Goal: Transaction & Acquisition: Purchase product/service

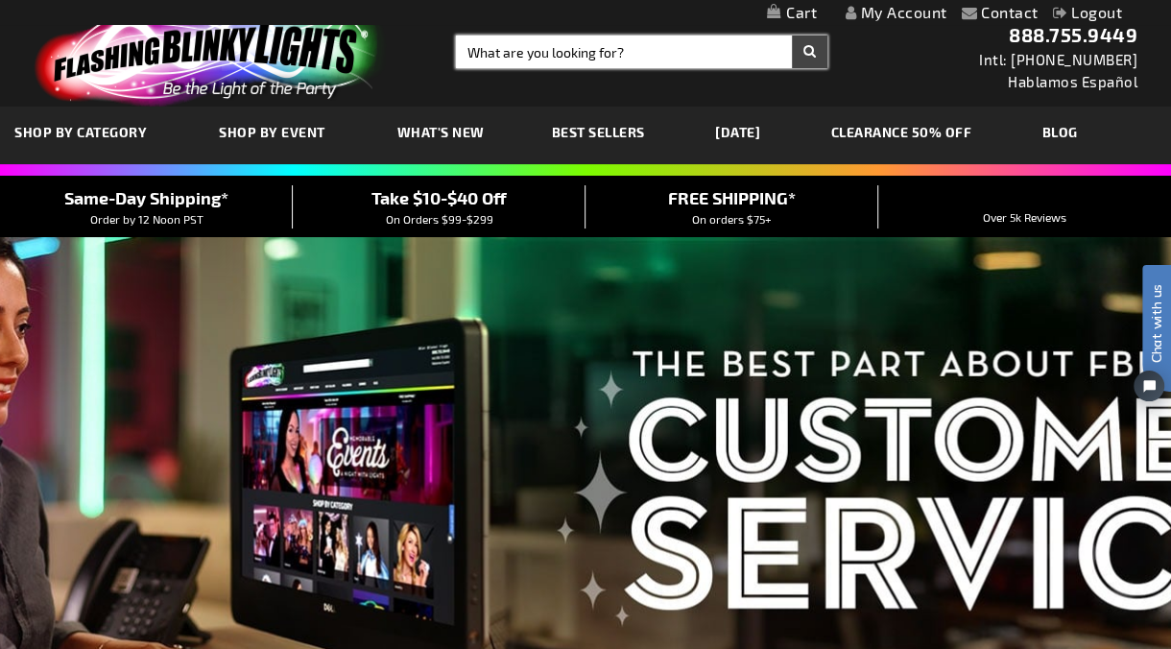
click at [556, 52] on input "Search" at bounding box center [641, 52] width 371 height 33
type input "12043"
click at [792, 36] on button "Search" at bounding box center [810, 52] width 36 height 33
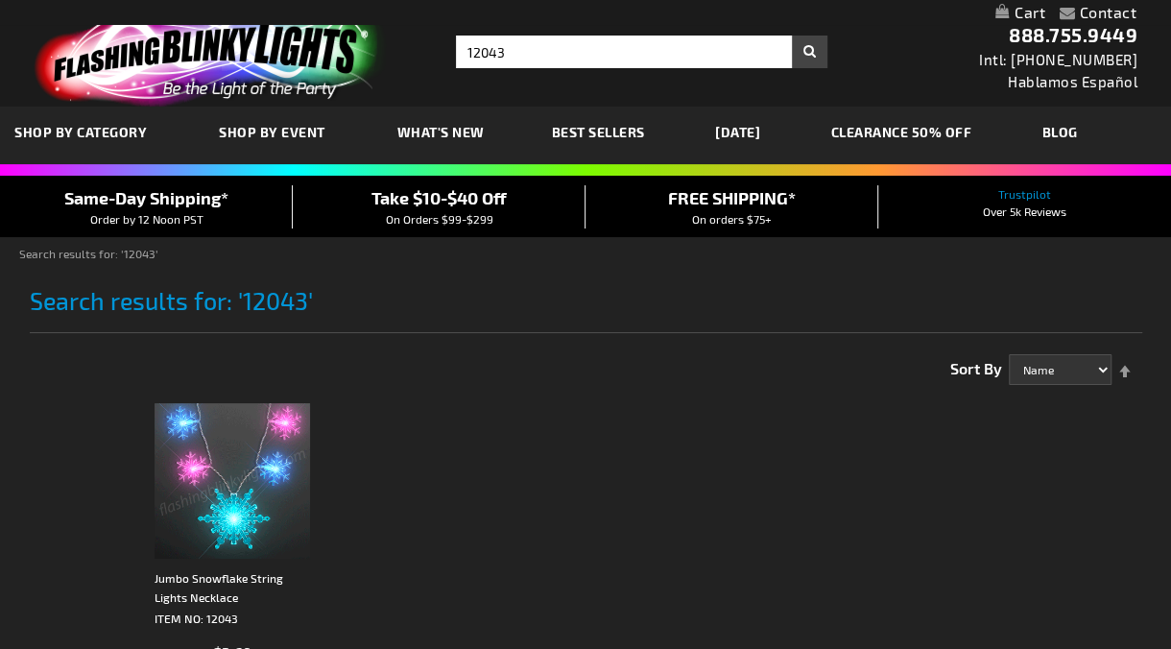
click at [225, 439] on img at bounding box center [233, 481] width 156 height 156
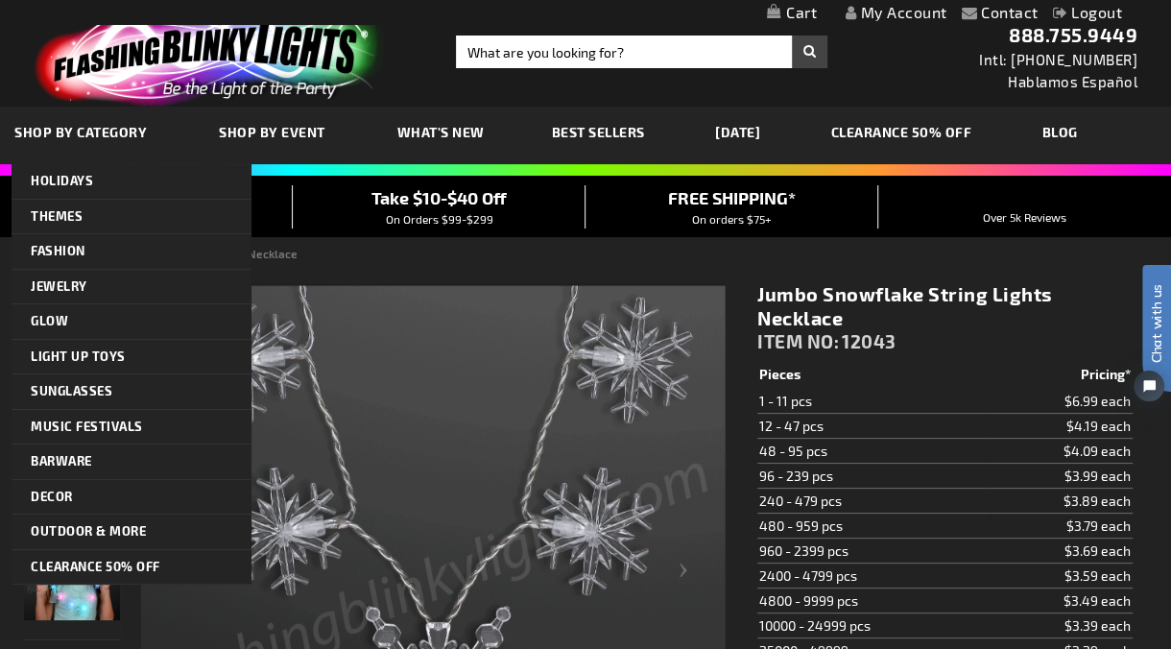
click at [123, 138] on span "SHOP BY CATEGORY" at bounding box center [80, 132] width 132 height 16
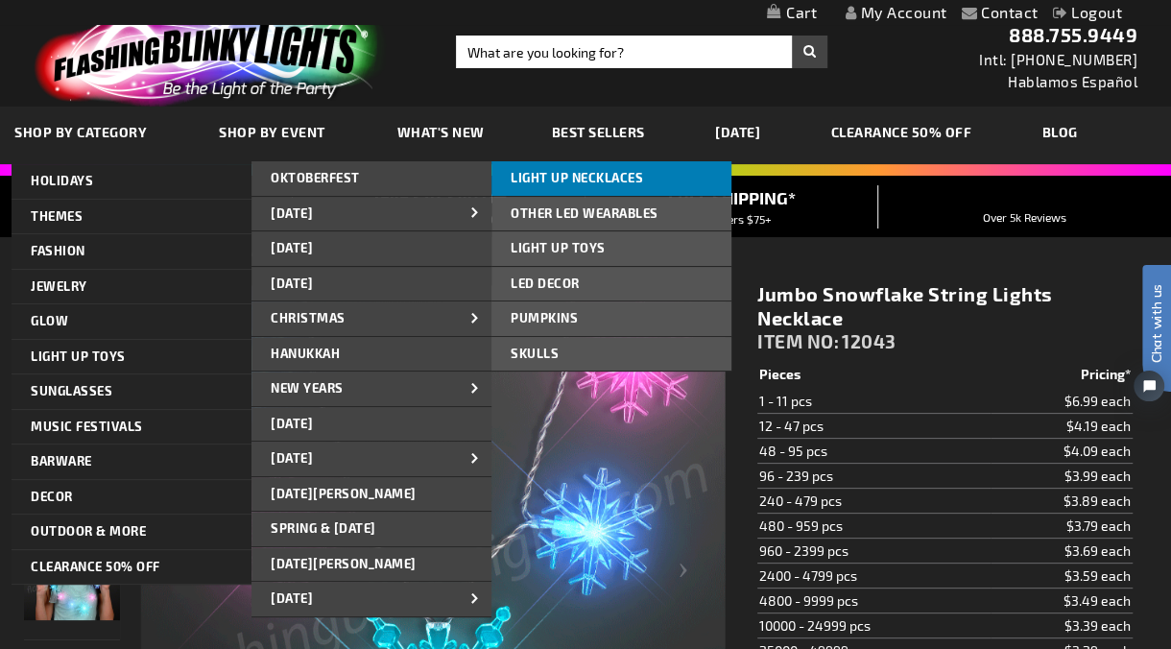
click at [551, 184] on span "LIGHT UP NECKLACES" at bounding box center [577, 177] width 132 height 15
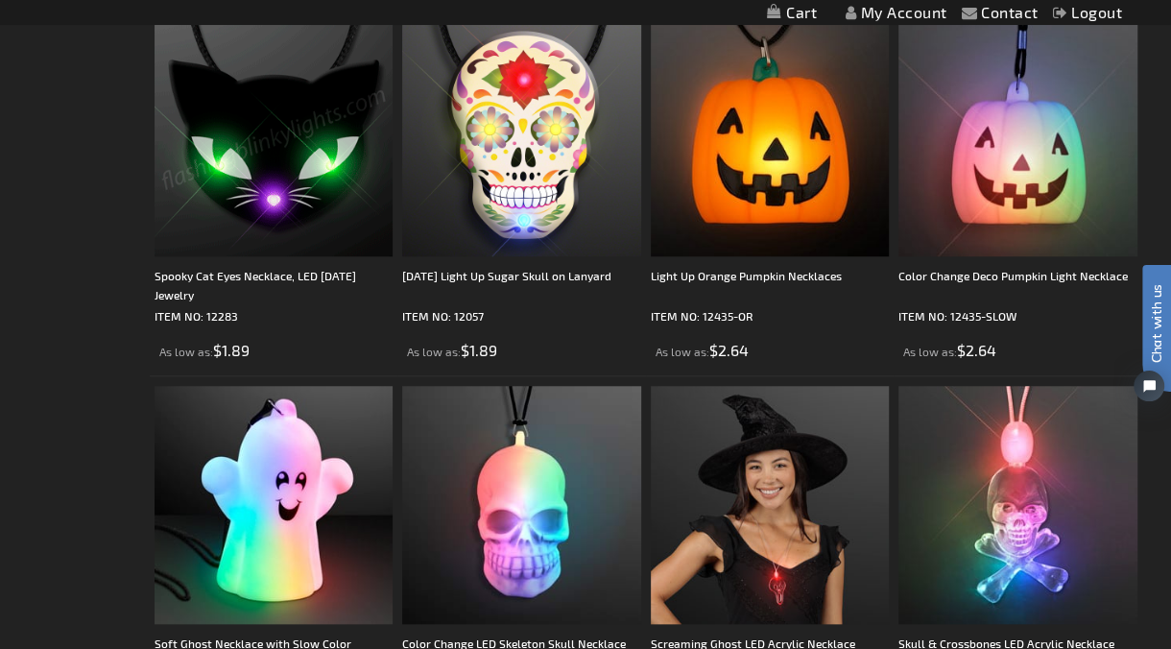
scroll to position [959, 0]
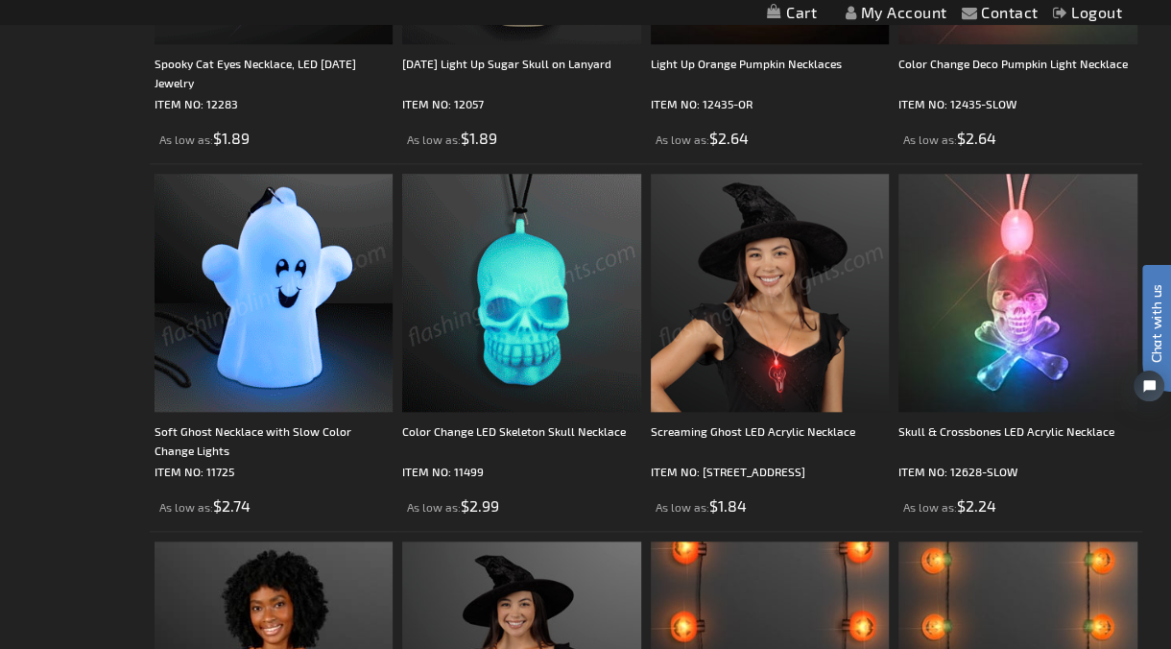
click at [259, 306] on img at bounding box center [274, 293] width 238 height 238
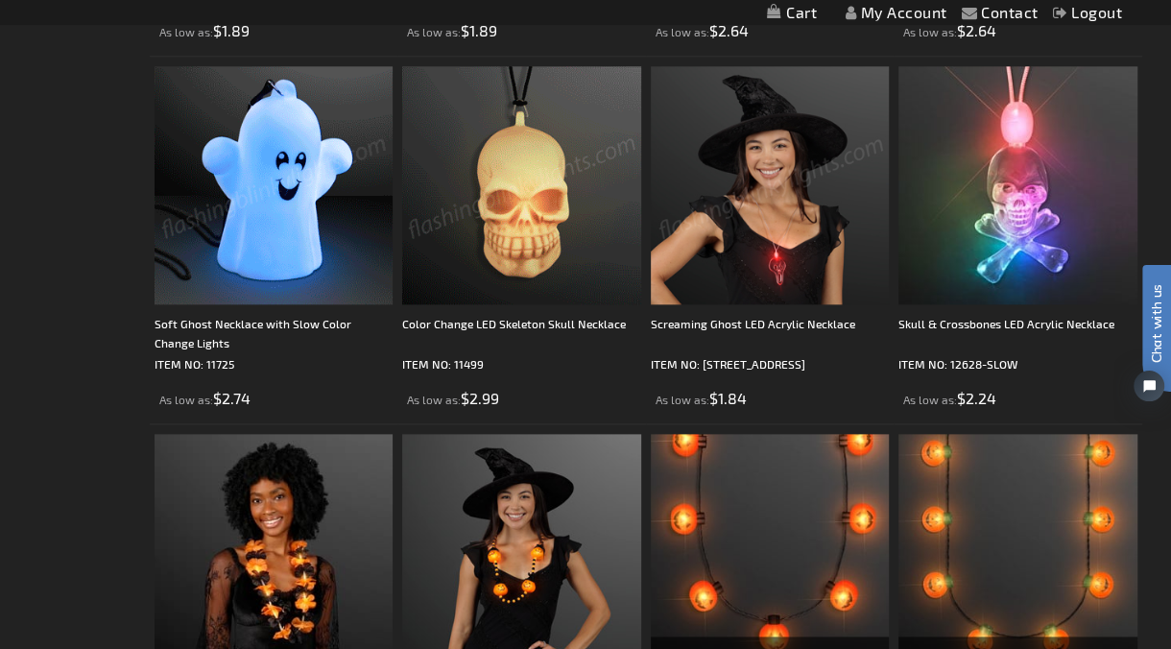
click at [729, 227] on img at bounding box center [770, 185] width 238 height 238
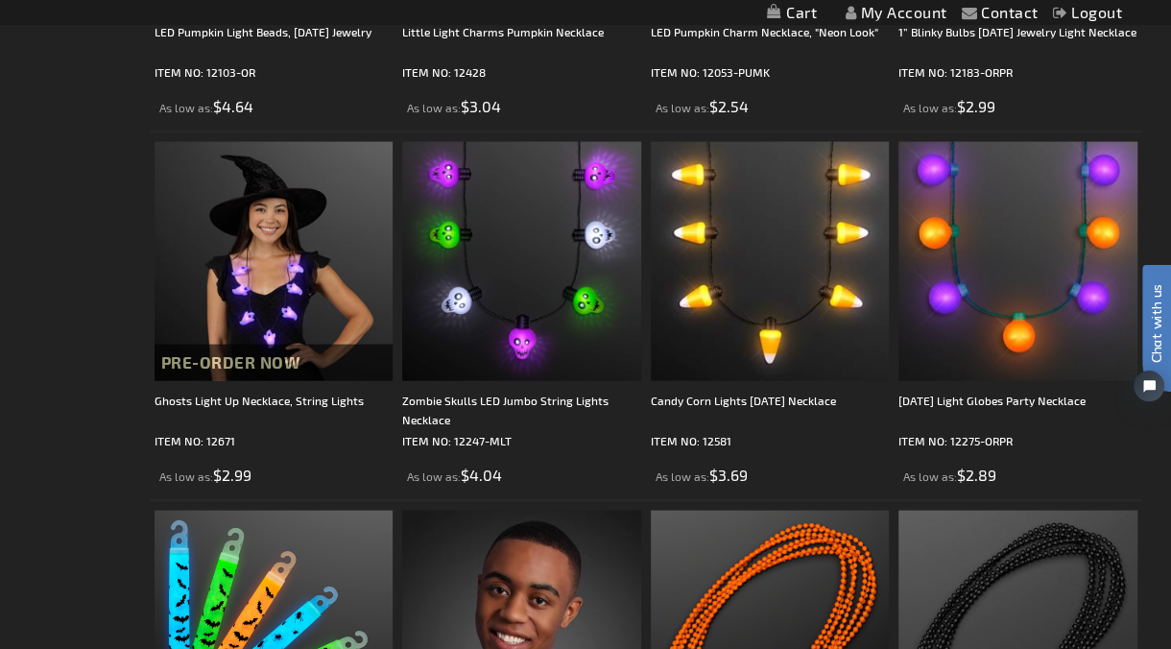
scroll to position [2133, 0]
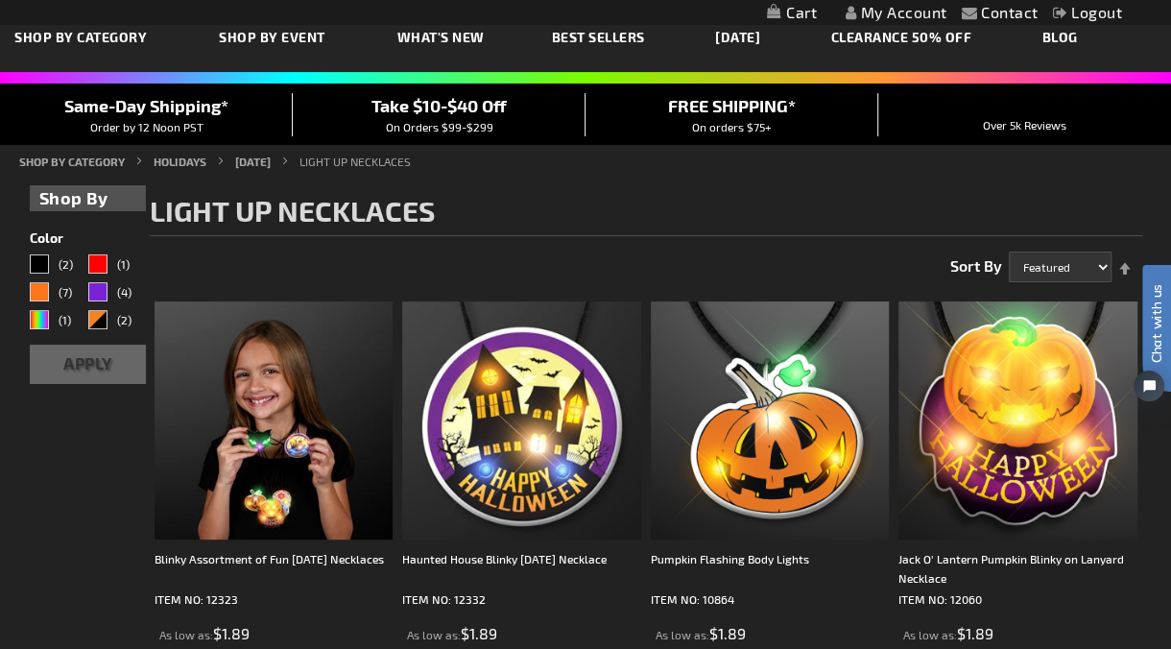
scroll to position [0, 0]
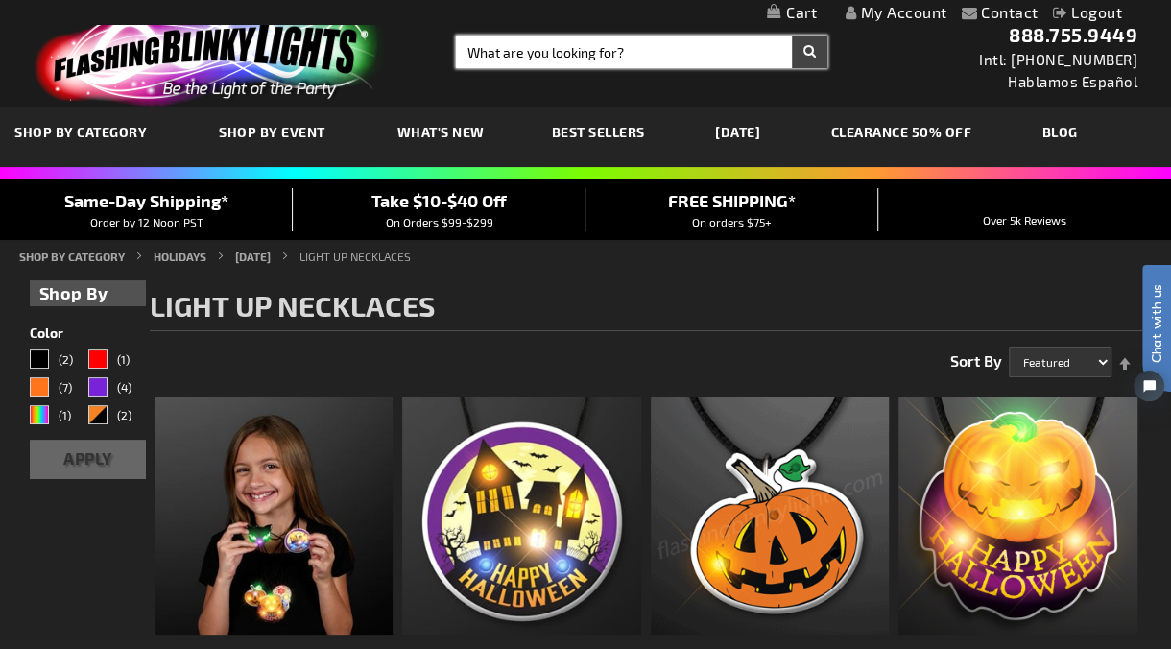
click at [560, 60] on input "Search" at bounding box center [641, 52] width 371 height 33
type input "12150"
click at [792, 36] on button "Search" at bounding box center [810, 52] width 36 height 33
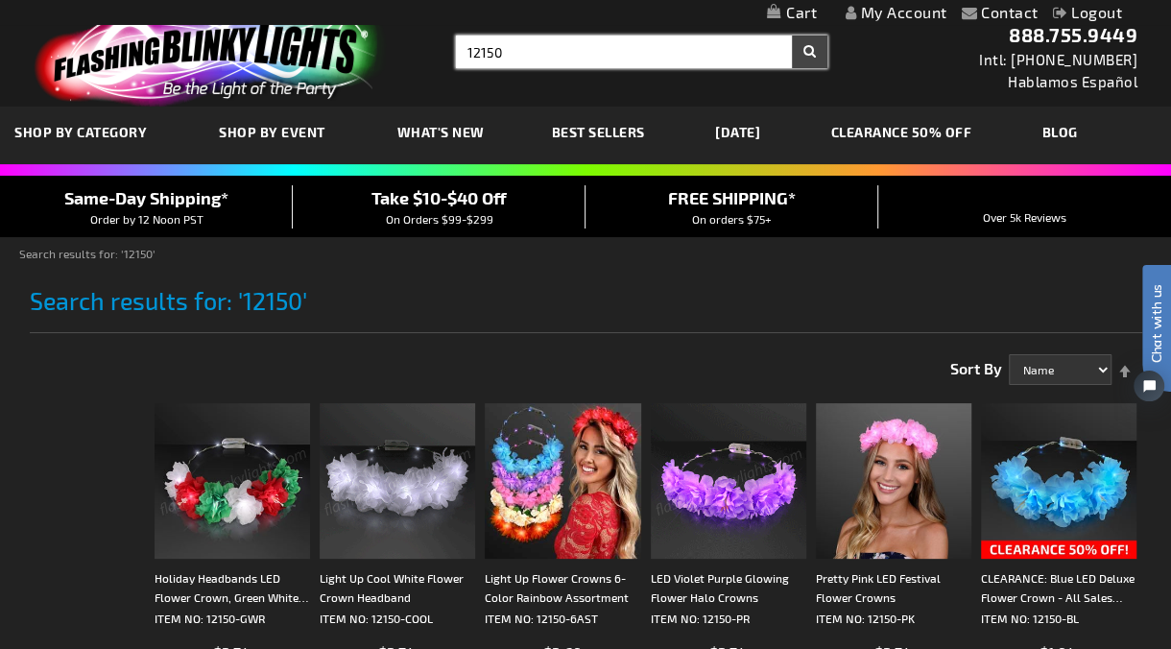
drag, startPoint x: 528, startPoint y: 39, endPoint x: 388, endPoint y: 40, distance: 140.1
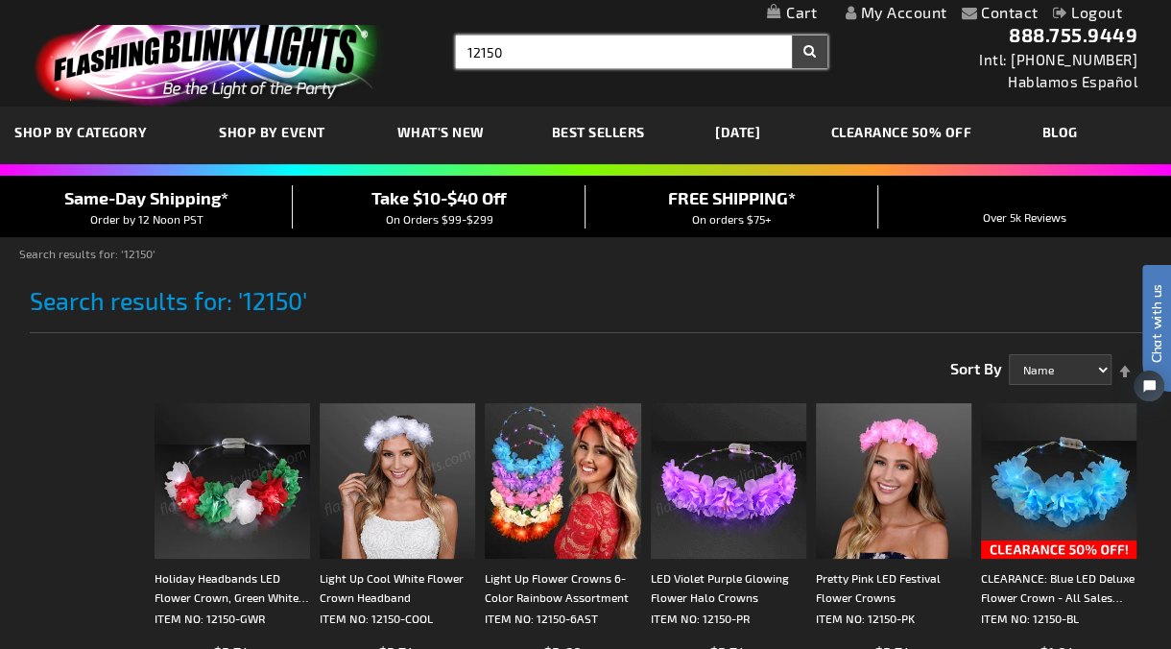
click at [388, 40] on div "Toggle Nav Search Search 12150 × Search 888.755.9449 Intl: [PHONE_NUMBER] Habla…" at bounding box center [585, 53] width 1171 height 107
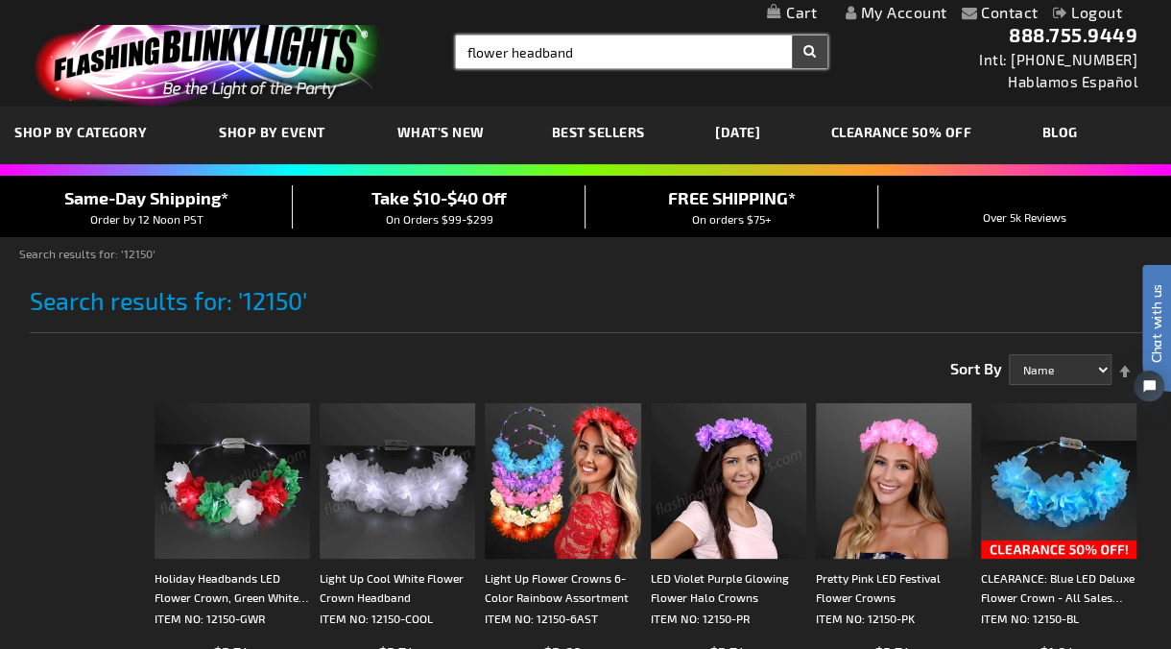
type input "flower headband"
click at [792, 36] on button "Search" at bounding box center [810, 52] width 36 height 33
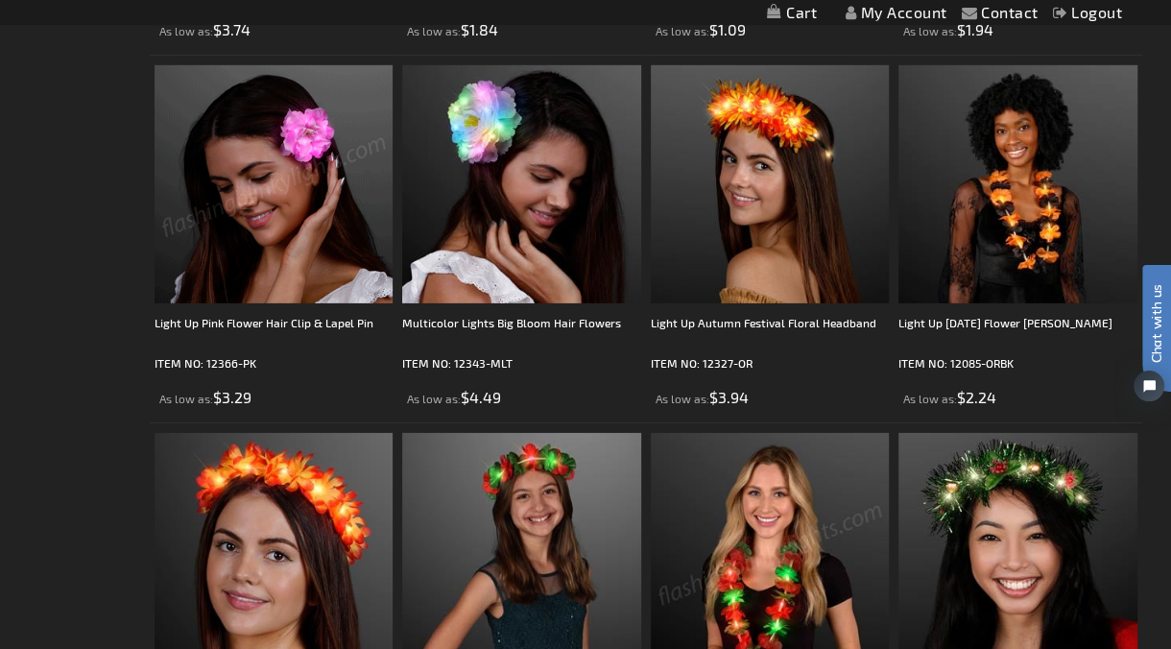
scroll to position [3199, 0]
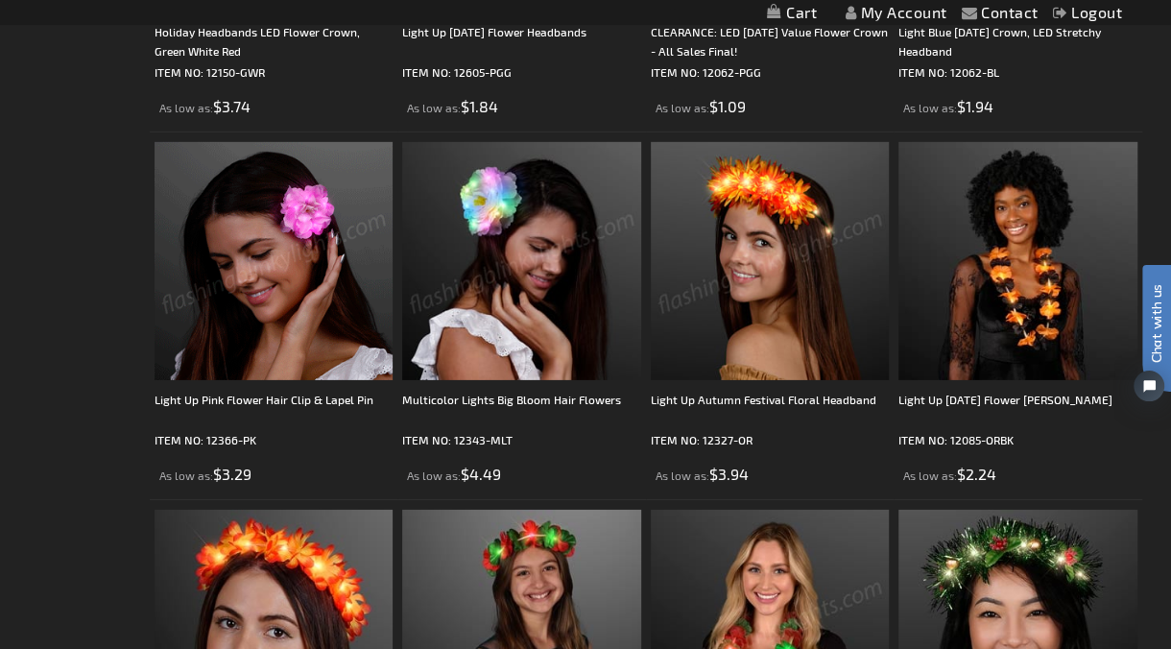
click at [765, 250] on img at bounding box center [770, 261] width 238 height 238
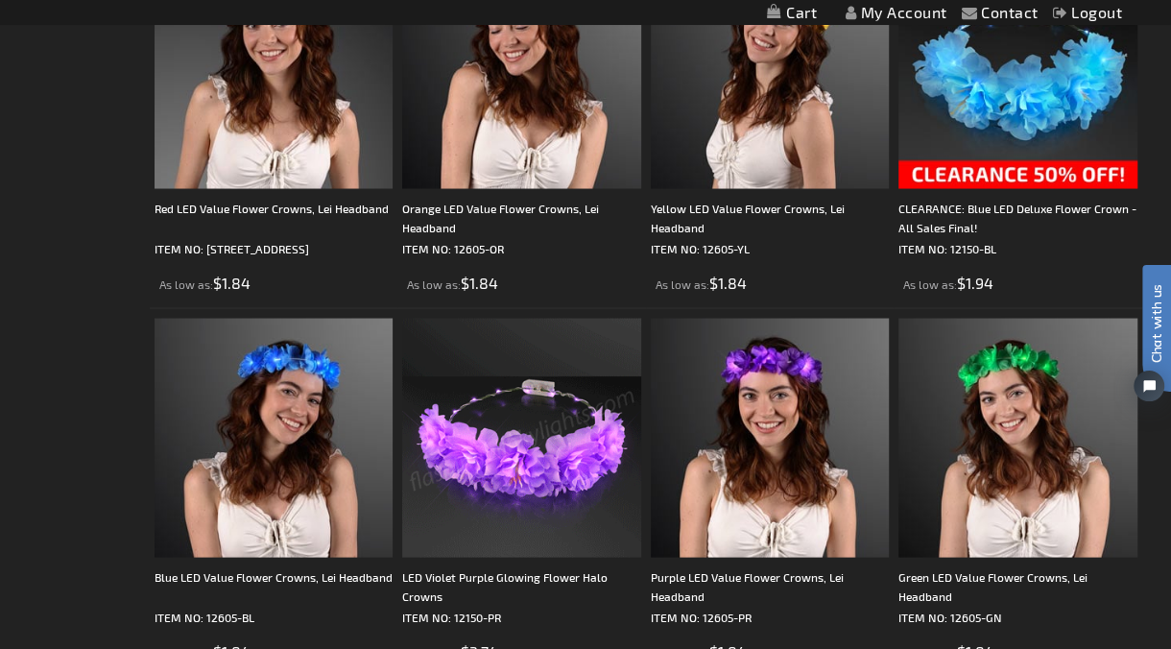
click at [564, 389] on img at bounding box center [521, 437] width 238 height 238
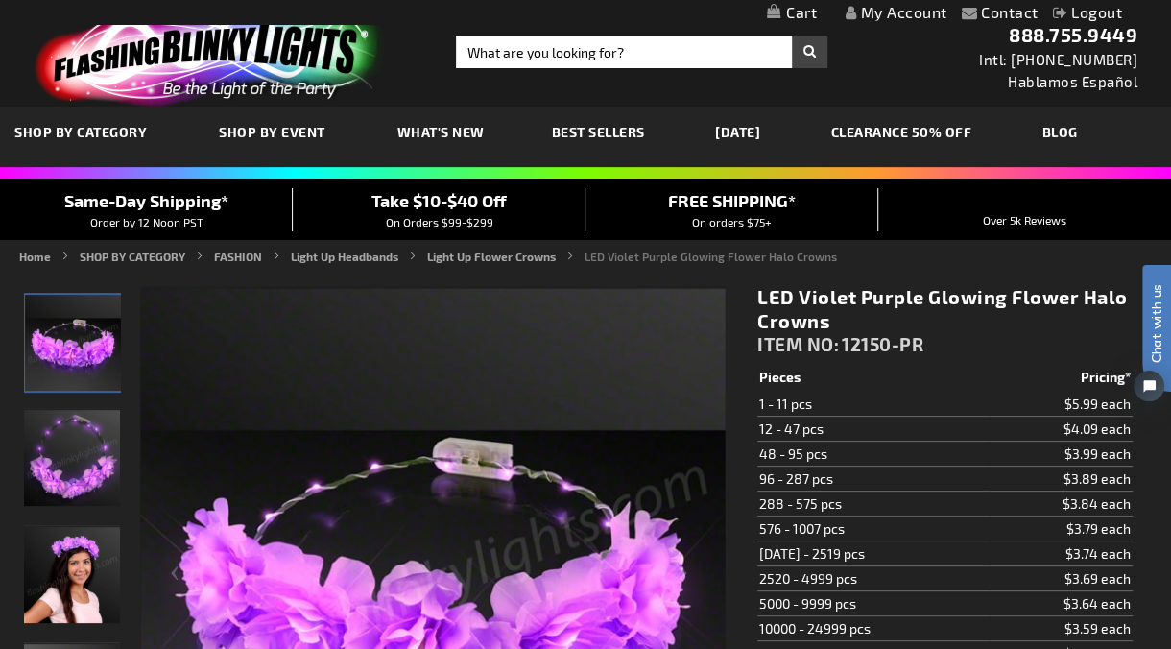
drag, startPoint x: 204, startPoint y: 60, endPoint x: 288, endPoint y: 49, distance: 84.2
click at [204, 60] on img at bounding box center [206, 55] width 374 height 104
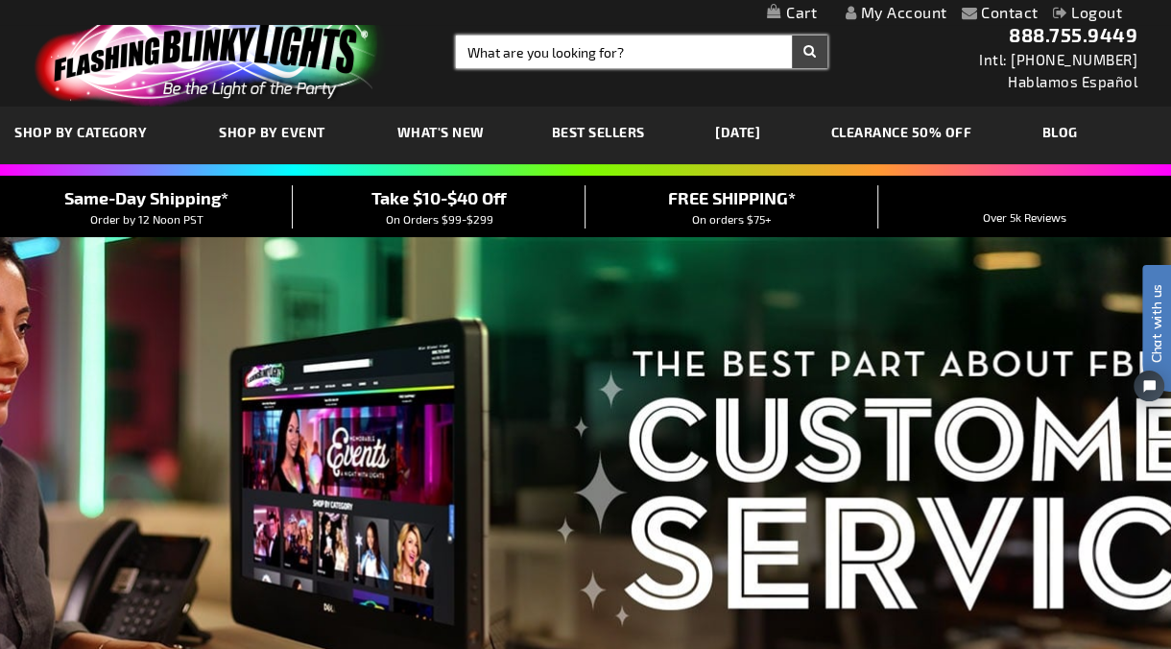
click at [557, 57] on input "Search" at bounding box center [641, 52] width 371 height 33
type input "11440"
click at [792, 36] on button "Search" at bounding box center [810, 52] width 36 height 33
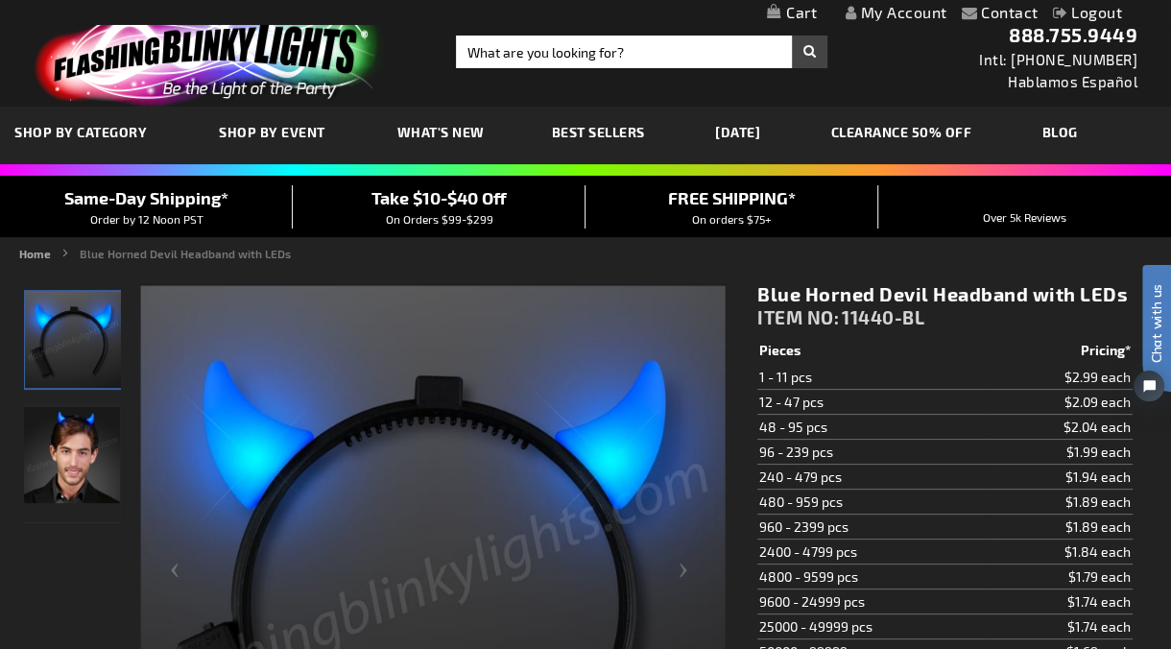
click at [259, 36] on img at bounding box center [206, 55] width 374 height 104
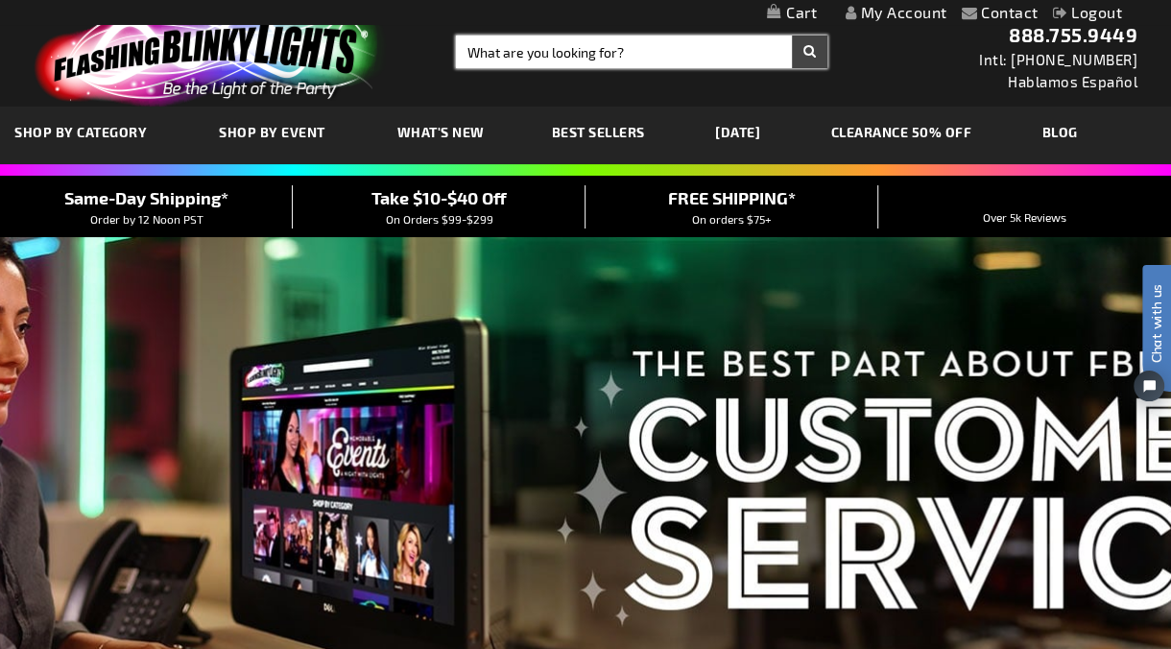
click at [522, 61] on input "Search" at bounding box center [641, 52] width 371 height 33
type input "12227"
click at [792, 36] on button "Search" at bounding box center [810, 52] width 36 height 33
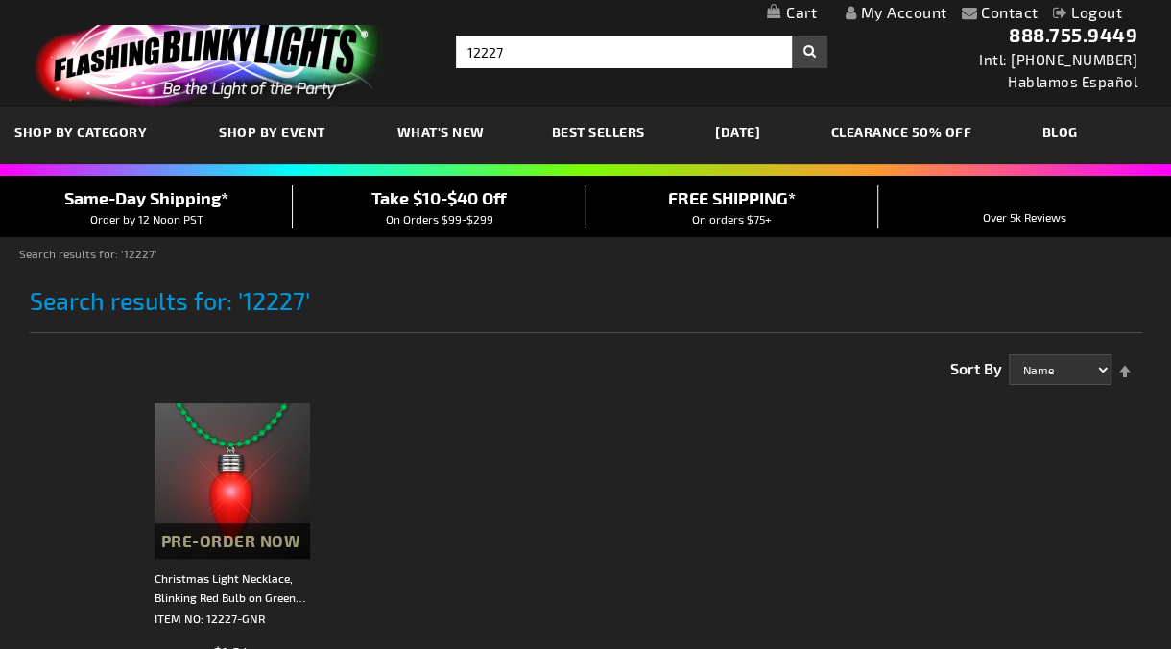
click at [477, 369] on div "1 Item Show 30 60 90 per page Sort By Name Price Best Sellers Relevance Set Des…" at bounding box center [646, 361] width 993 height 46
click at [267, 31] on img at bounding box center [206, 55] width 374 height 104
